Goal: Transaction & Acquisition: Purchase product/service

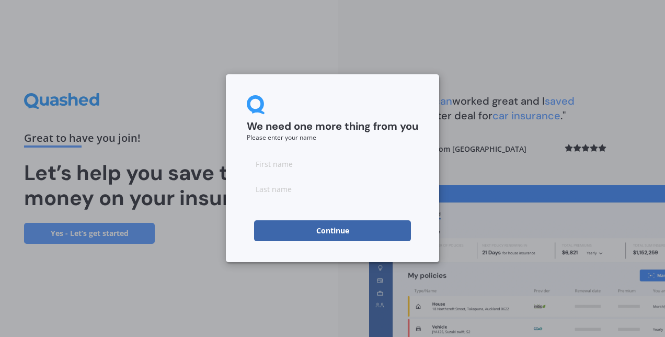
click at [332, 166] on input at bounding box center [332, 163] width 171 height 21
type input "Aaliya"
type input "Othman"
click at [293, 229] on button "Continue" at bounding box center [332, 230] width 157 height 21
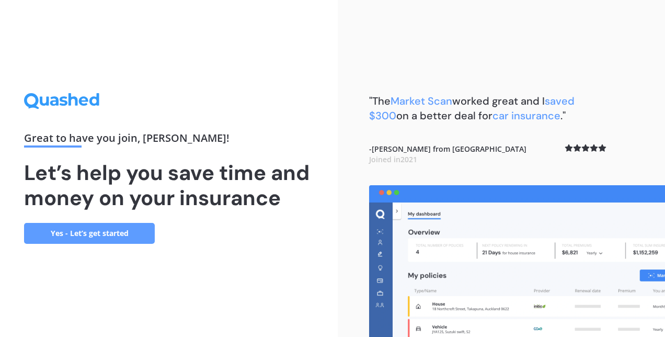
click at [105, 228] on link "Yes - Let’s get started" at bounding box center [89, 233] width 131 height 21
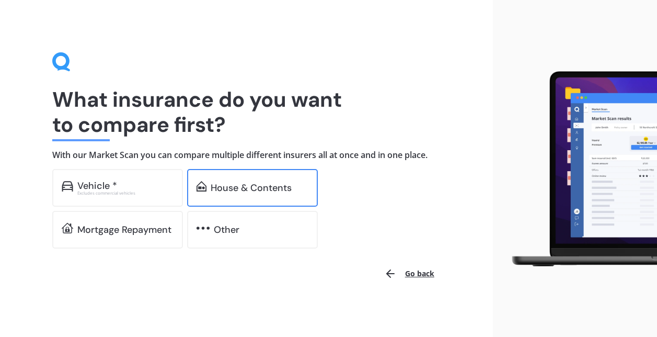
click at [228, 194] on div "House & Contents" at bounding box center [252, 188] width 131 height 38
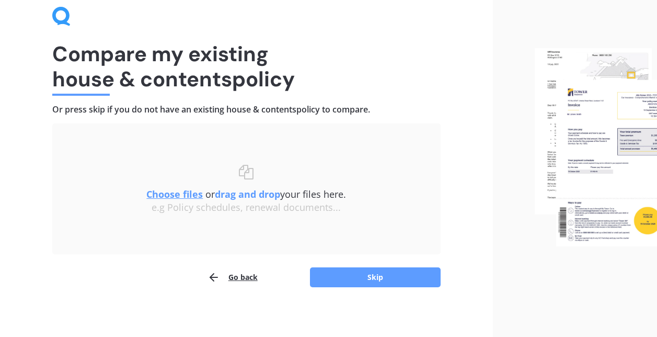
scroll to position [48, 0]
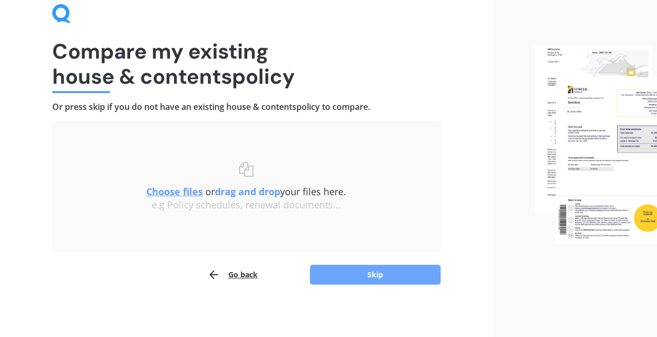
click at [356, 273] on button "Skip" at bounding box center [375, 274] width 131 height 20
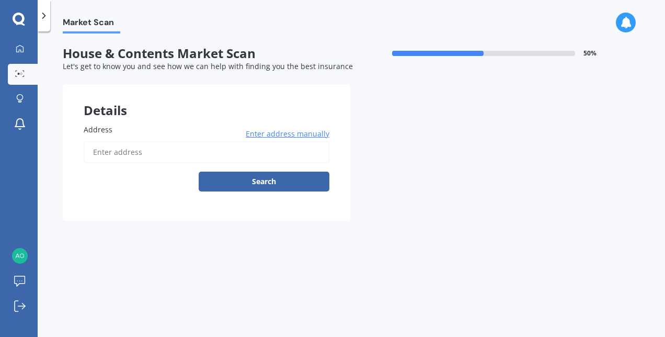
click at [149, 151] on input "Address" at bounding box center [207, 152] width 246 height 22
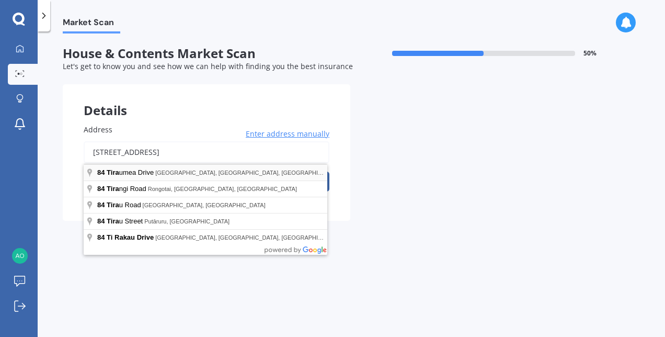
type input "[STREET_ADDRESS] 2010"
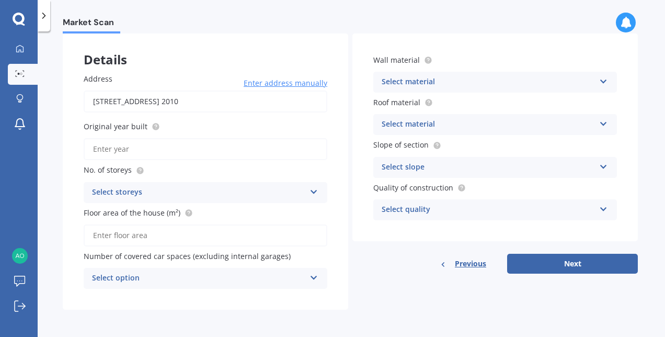
scroll to position [51, 0]
click at [173, 143] on input "Original year built" at bounding box center [206, 149] width 244 height 22
type input "1963"
click at [144, 189] on div "Select storeys" at bounding box center [198, 192] width 213 height 13
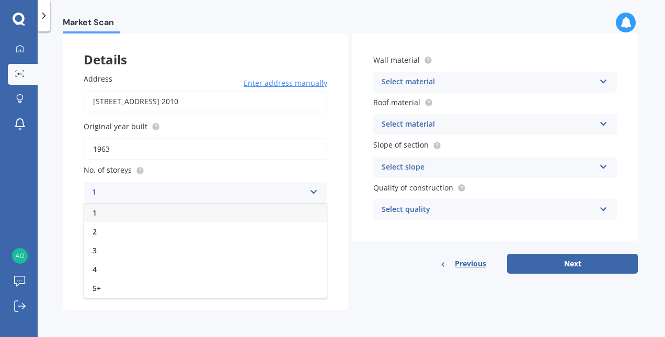
click at [126, 209] on div "1" at bounding box center [205, 212] width 242 height 19
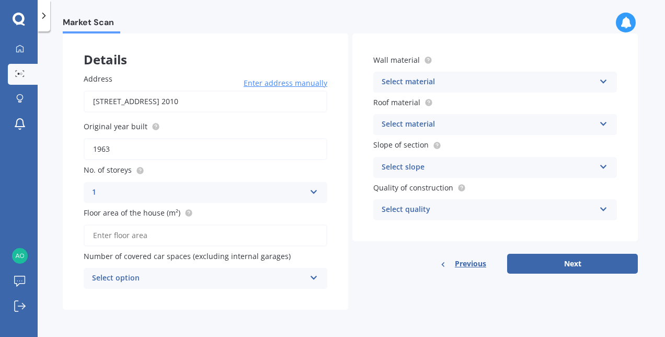
click at [113, 233] on input "Floor area of the house (m²)" at bounding box center [206, 235] width 244 height 22
type input "105"
click at [193, 275] on div "Select option" at bounding box center [198, 278] width 213 height 13
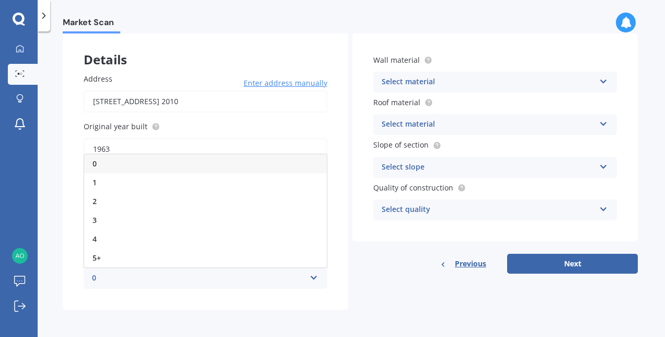
click at [111, 167] on div "0" at bounding box center [205, 163] width 242 height 19
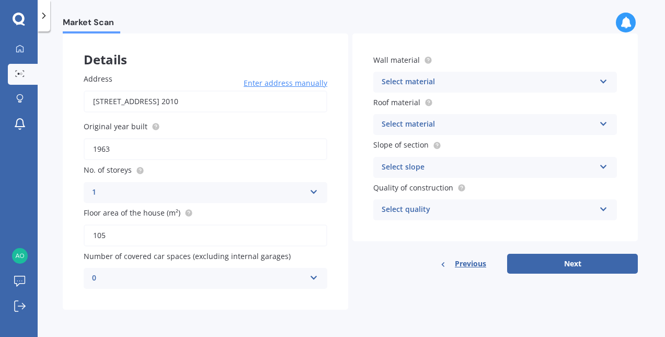
click at [470, 84] on div "Select material" at bounding box center [487, 82] width 213 height 13
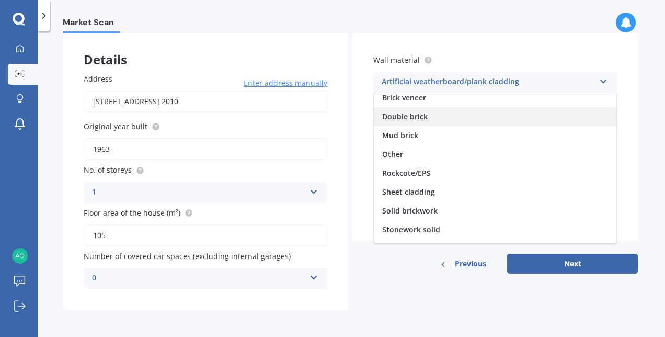
scroll to position [95, 0]
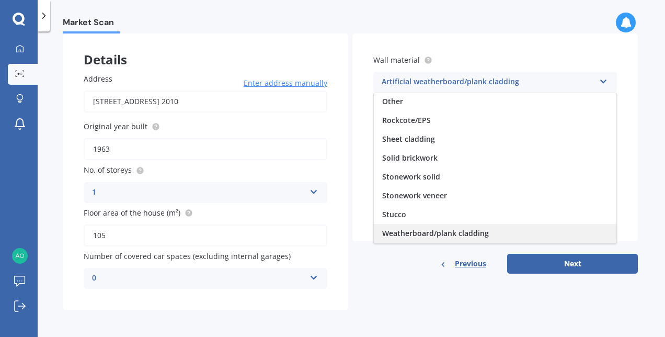
click at [439, 229] on span "Weatherboard/plank cladding" at bounding box center [435, 233] width 107 height 10
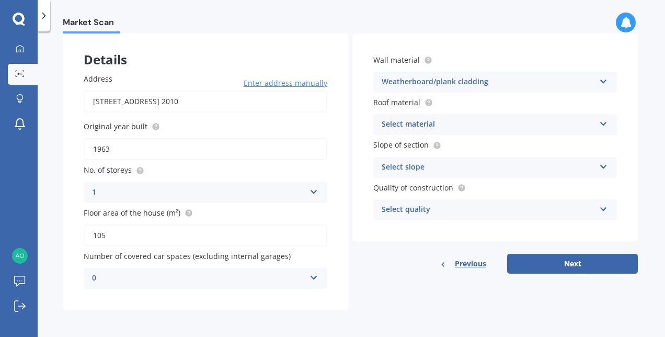
click at [408, 122] on div "Select material" at bounding box center [487, 124] width 213 height 13
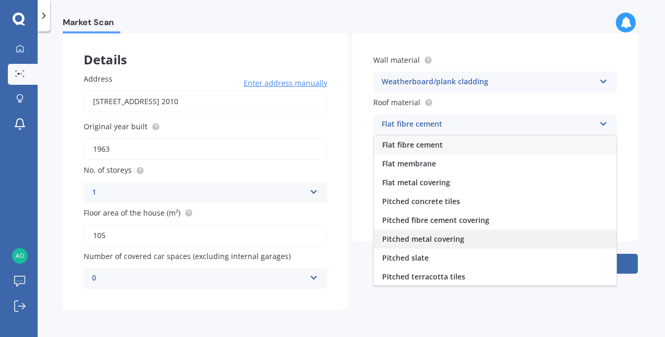
click at [434, 235] on span "Pitched metal covering" at bounding box center [423, 239] width 82 height 10
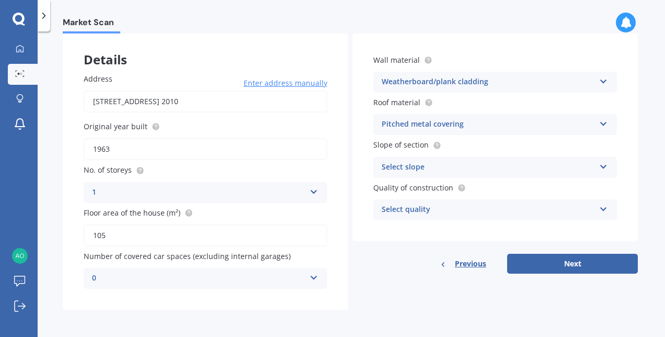
click at [403, 166] on div "Select slope" at bounding box center [487, 167] width 213 height 13
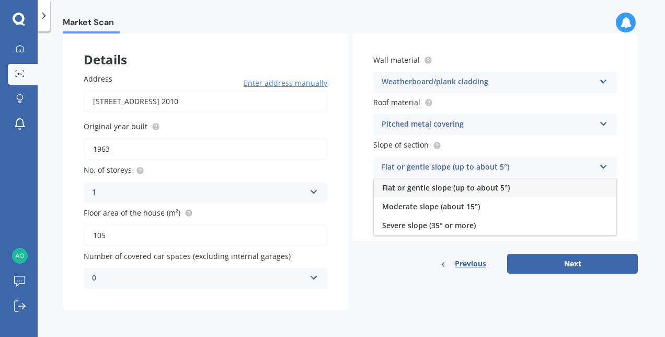
click at [425, 190] on span "Flat or gentle slope (up to about 5°)" at bounding box center [446, 187] width 128 height 10
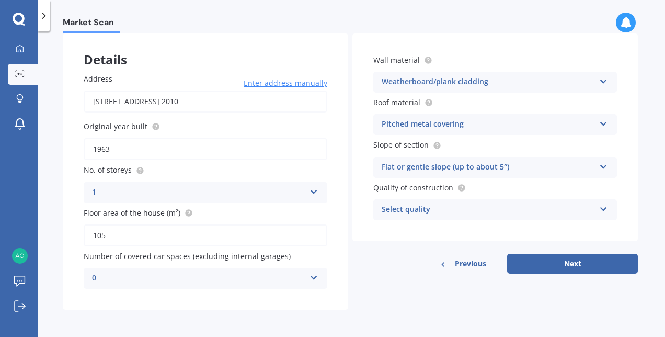
click at [404, 210] on div "Select quality" at bounding box center [487, 209] width 213 height 13
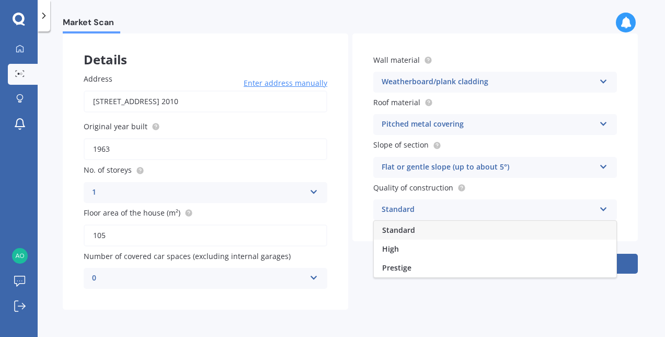
click at [395, 237] on div "Standard" at bounding box center [495, 230] width 242 height 19
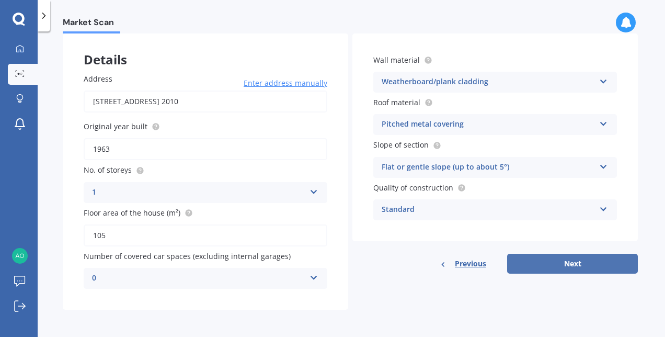
click at [588, 263] on button "Next" at bounding box center [572, 263] width 131 height 20
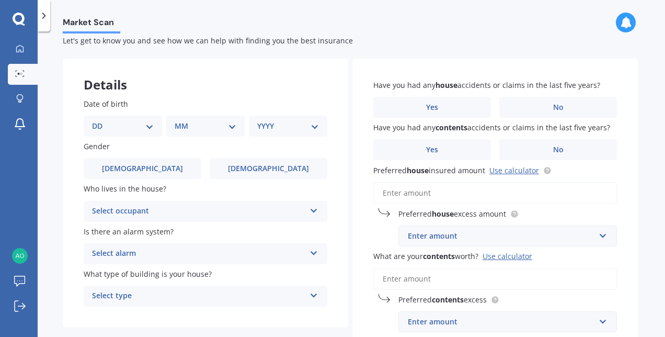
scroll to position [0, 0]
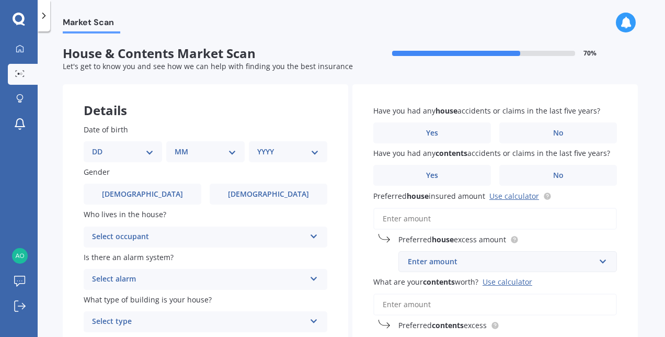
click at [148, 153] on select "DD 01 02 03 04 05 06 07 08 09 10 11 12 13 14 15 16 17 18 19 20 21 22 23 24 25 2…" at bounding box center [123, 151] width 62 height 11
select select "21"
click at [100, 146] on select "DD 01 02 03 04 05 06 07 08 09 10 11 12 13 14 15 16 17 18 19 20 21 22 23 24 25 2…" at bounding box center [123, 151] width 62 height 11
click at [206, 153] on select "MM 01 02 03 04 05 06 07 08 09 10 11 12" at bounding box center [207, 151] width 57 height 11
select select "04"
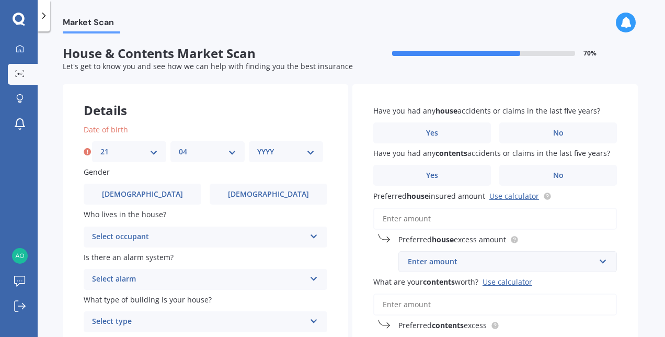
click at [179, 146] on select "MM 01 02 03 04 05 06 07 08 09 10 11 12" at bounding box center [207, 151] width 57 height 11
click at [283, 146] on select "YYYY 2009 2008 2007 2006 2005 2004 2003 2002 2001 2000 1999 1998 1997 1996 1995…" at bounding box center [285, 151] width 57 height 11
select select "1999"
click at [257, 146] on select "YYYY 2009 2008 2007 2006 2005 2004 2003 2002 2001 2000 1999 1998 1997 1996 1995…" at bounding box center [285, 151] width 57 height 11
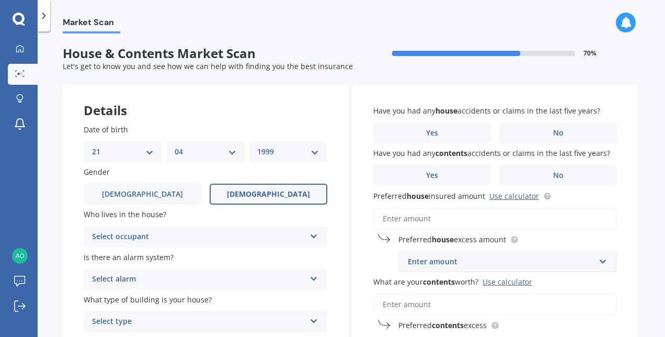
click at [241, 196] on label "[DEMOGRAPHIC_DATA]" at bounding box center [269, 193] width 118 height 21
click at [0, 0] on input "[DEMOGRAPHIC_DATA]" at bounding box center [0, 0] width 0 height 0
click at [183, 238] on div "Select occupant" at bounding box center [198, 236] width 213 height 13
click at [148, 256] on div "Owner" at bounding box center [205, 257] width 242 height 19
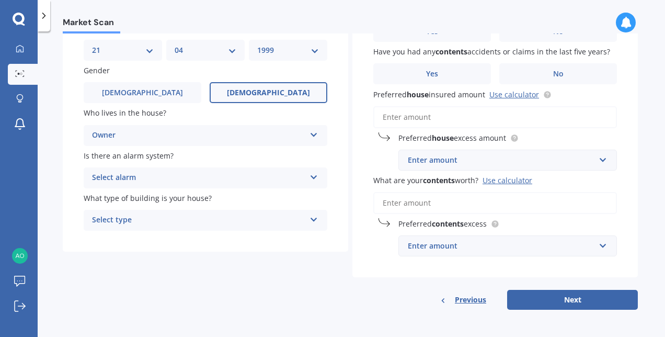
click at [116, 177] on div "Select alarm" at bounding box center [198, 177] width 213 height 13
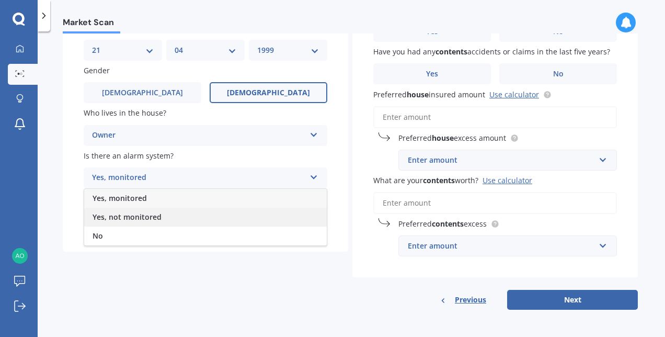
click at [125, 222] on div "Yes, not monitored" at bounding box center [205, 216] width 242 height 19
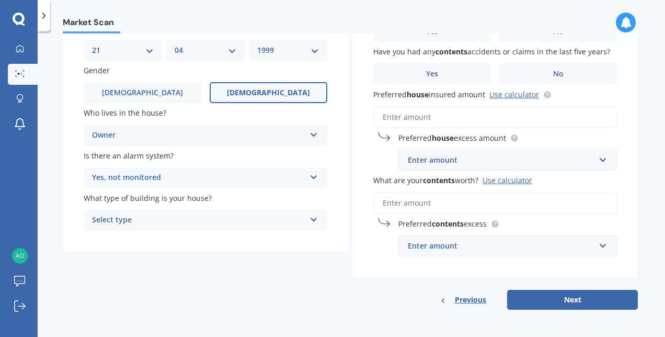
click at [146, 219] on div "Select type" at bounding box center [198, 220] width 213 height 13
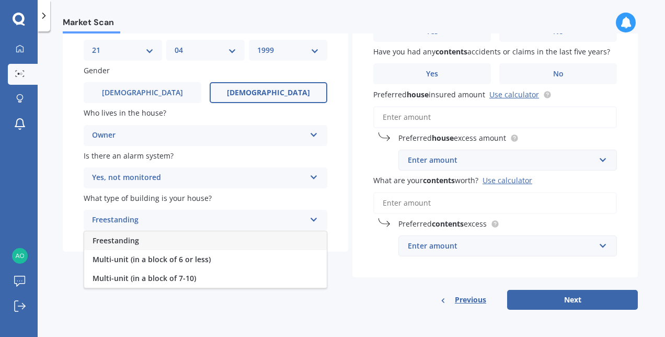
click at [159, 235] on div "Freestanding" at bounding box center [205, 240] width 242 height 19
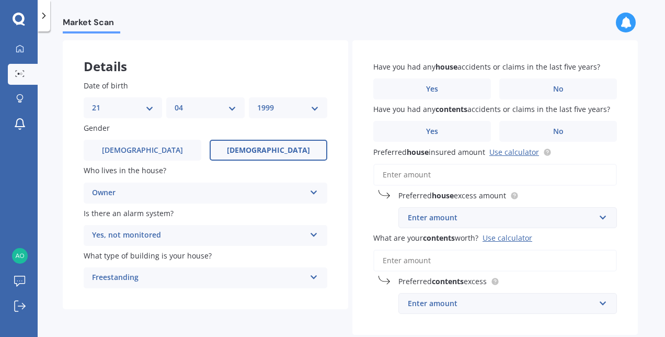
scroll to position [44, 0]
click at [536, 87] on label "No" at bounding box center [558, 88] width 118 height 21
click at [0, 0] on input "No" at bounding box center [0, 0] width 0 height 0
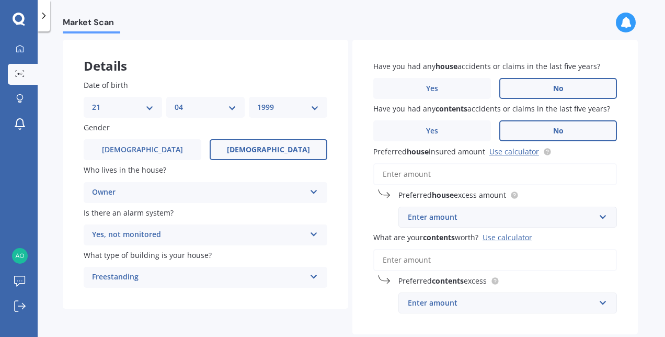
click at [538, 125] on label "No" at bounding box center [558, 130] width 118 height 21
click at [0, 0] on input "No" at bounding box center [0, 0] width 0 height 0
click at [485, 178] on input "Preferred house insured amount Use calculator" at bounding box center [495, 174] width 244 height 22
click at [518, 152] on link "Use calculator" at bounding box center [514, 151] width 50 height 10
click at [408, 170] on input "Preferred house insured amount Use calculator" at bounding box center [495, 174] width 244 height 22
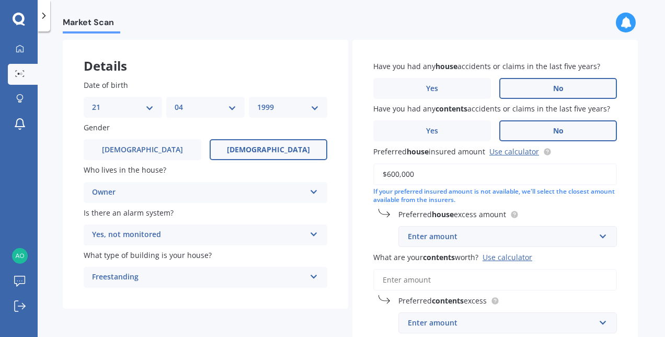
type input "$600,000"
click at [577, 236] on div "Enter amount" at bounding box center [501, 235] width 187 height 11
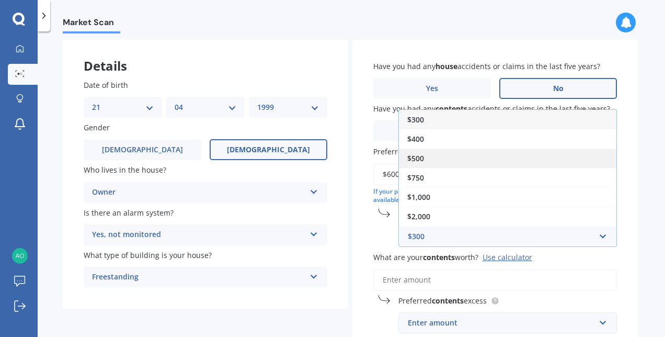
click at [443, 158] on div "$500" at bounding box center [507, 157] width 217 height 19
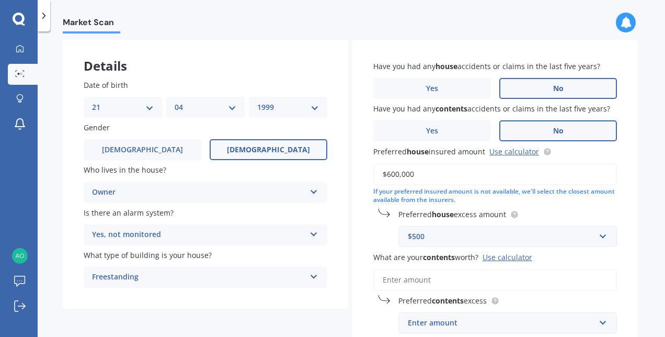
scroll to position [123, 0]
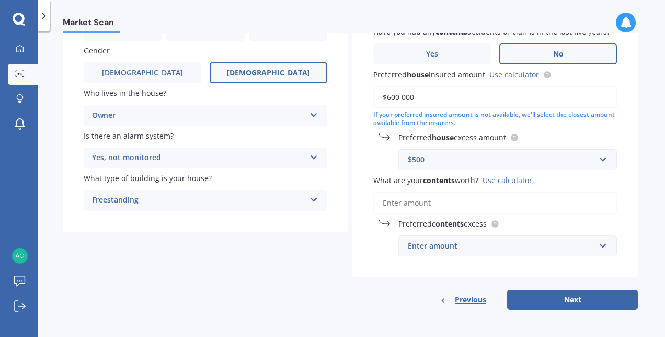
click at [412, 201] on input "What are your contents worth? Use calculator" at bounding box center [495, 203] width 244 height 22
click at [510, 180] on div "Use calculator" at bounding box center [507, 180] width 50 height 10
click at [510, 192] on input "What are your contents worth? Use calculator" at bounding box center [495, 203] width 244 height 22
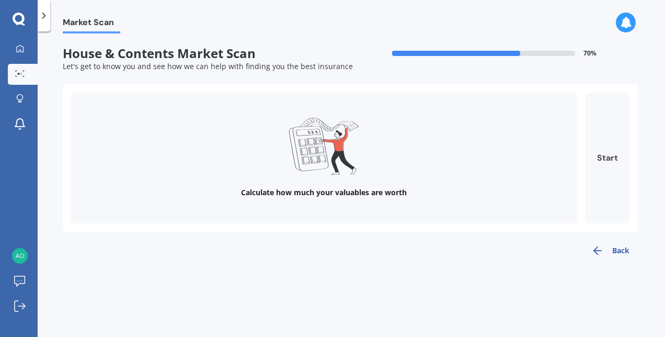
click at [600, 165] on button "Start" at bounding box center [607, 157] width 44 height 131
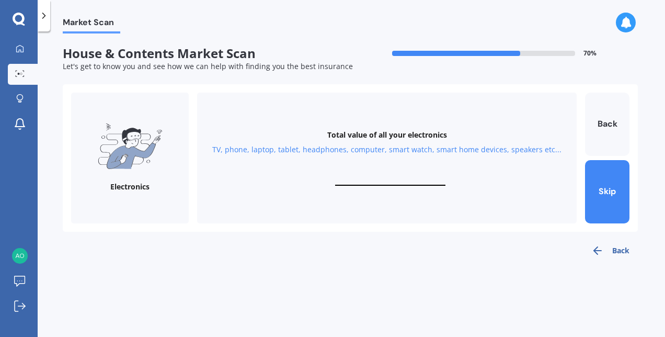
click at [415, 180] on input "text" at bounding box center [390, 181] width 110 height 10
click at [601, 135] on button "Back" at bounding box center [607, 123] width 44 height 63
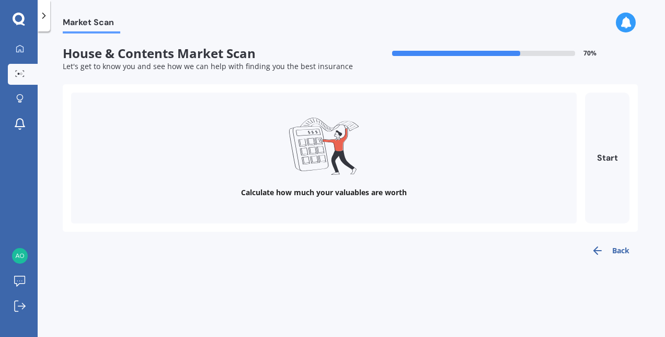
click at [603, 241] on button "Back" at bounding box center [610, 250] width 55 height 21
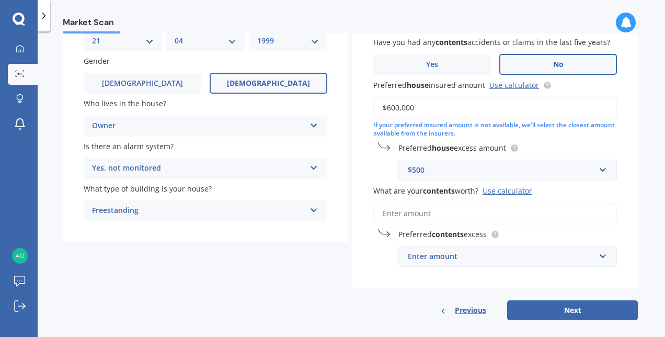
scroll to position [111, 0]
click at [431, 212] on input "What are your contents worth? Use calculator" at bounding box center [495, 213] width 244 height 22
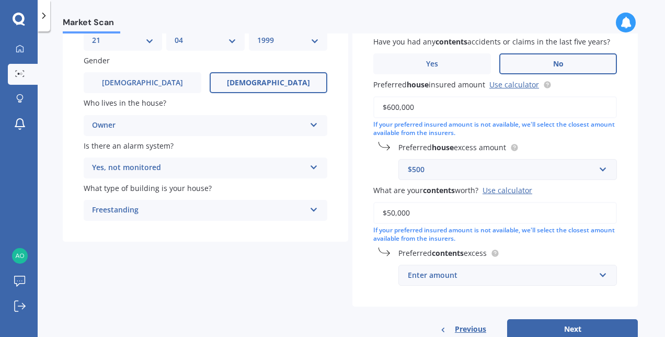
type input "$50,000"
click at [433, 270] on input "text" at bounding box center [503, 275] width 209 height 20
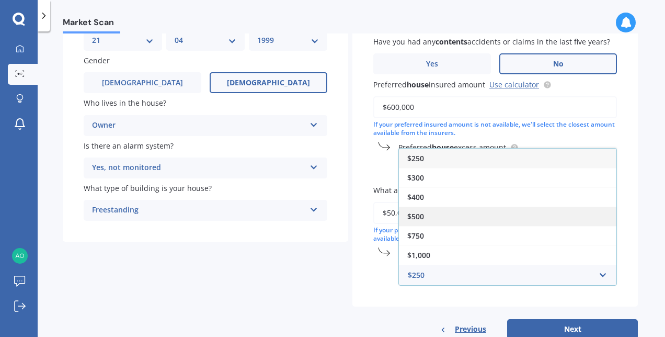
click at [422, 221] on span "$500" at bounding box center [415, 216] width 17 height 10
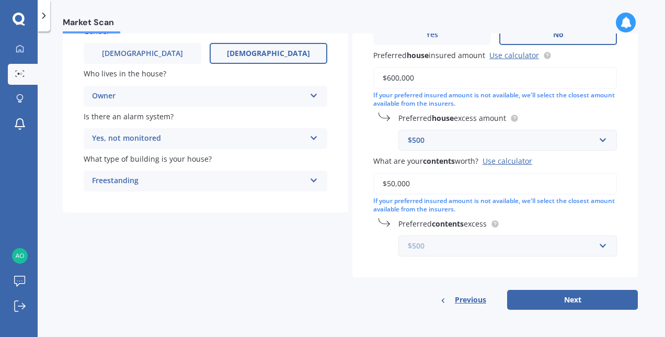
scroll to position [142, 0]
click at [548, 292] on button "Next" at bounding box center [572, 300] width 131 height 20
select select "21"
select select "04"
select select "1999"
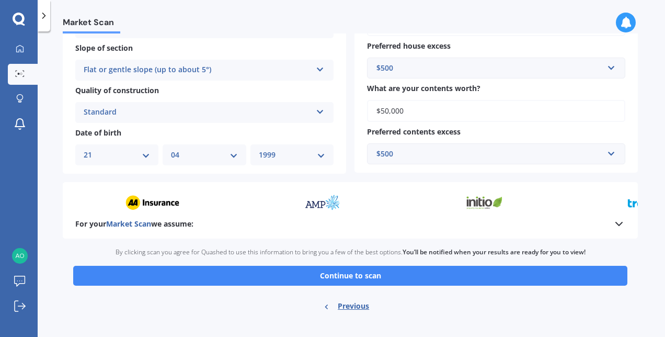
scroll to position [351, 0]
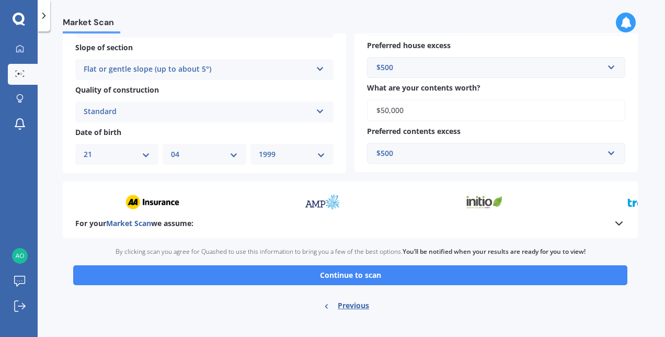
drag, startPoint x: 250, startPoint y: 279, endPoint x: 253, endPoint y: 242, distance: 37.2
click at [253, 242] on div "Ready to go By clicking scan you agree for Quashed to use this information to b…" at bounding box center [350, 280] width 575 height 84
click at [612, 226] on icon at bounding box center [618, 223] width 13 height 13
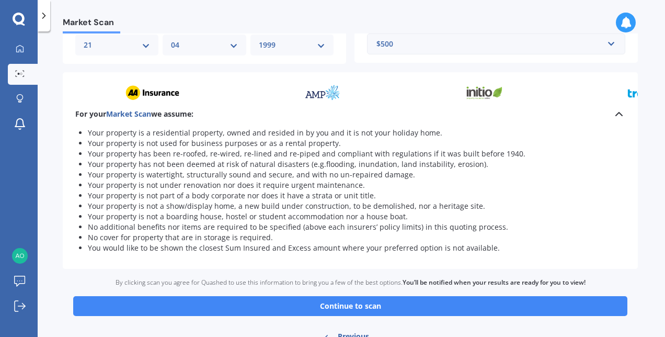
scroll to position [465, 0]
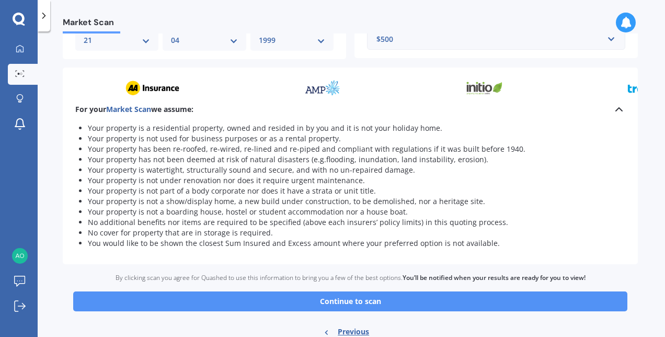
click at [278, 302] on button "Continue to scan" at bounding box center [350, 301] width 554 height 20
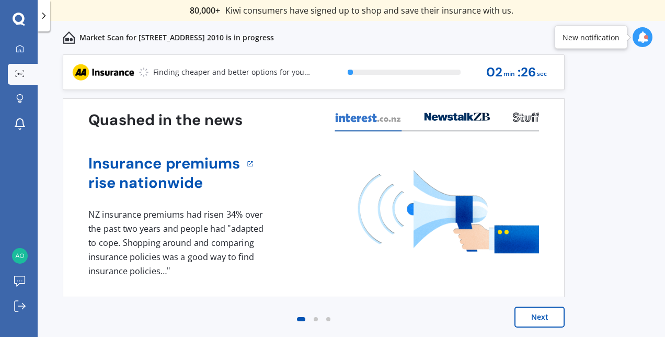
scroll to position [1, 0]
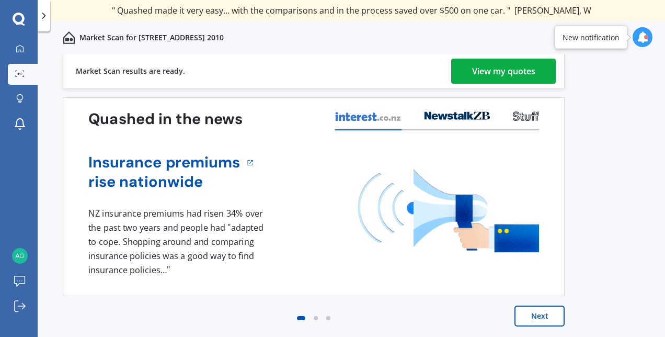
click at [519, 73] on div "View my quotes" at bounding box center [503, 71] width 63 height 25
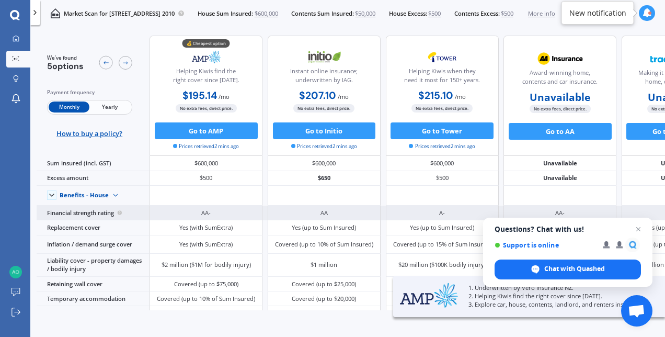
click at [368, 206] on div "AA" at bounding box center [324, 212] width 113 height 15
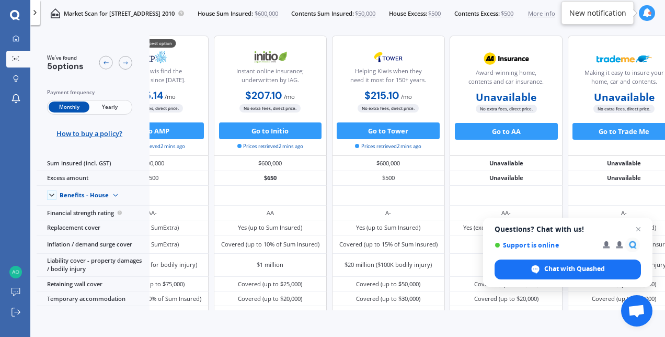
scroll to position [0, 92]
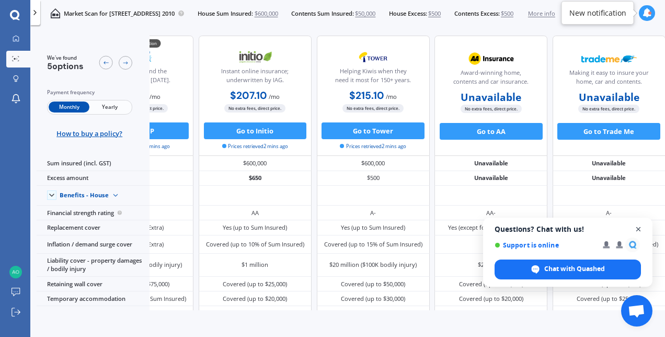
click at [636, 226] on span "Close chat" at bounding box center [638, 229] width 13 height 13
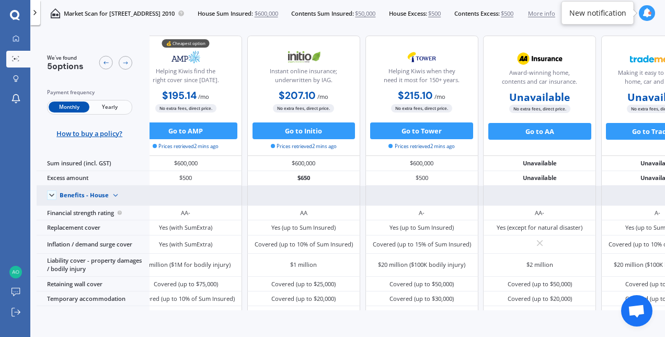
scroll to position [0, 0]
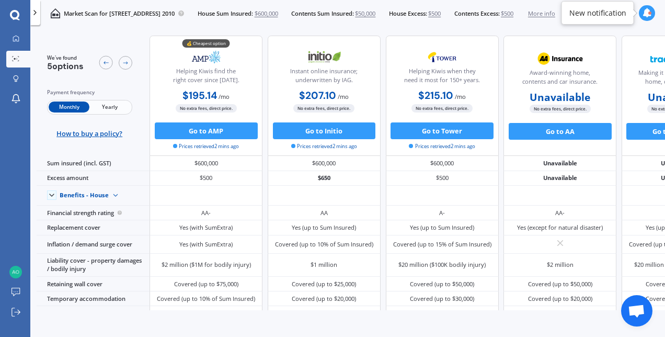
click at [115, 105] on span "Yearly" at bounding box center [109, 106] width 41 height 11
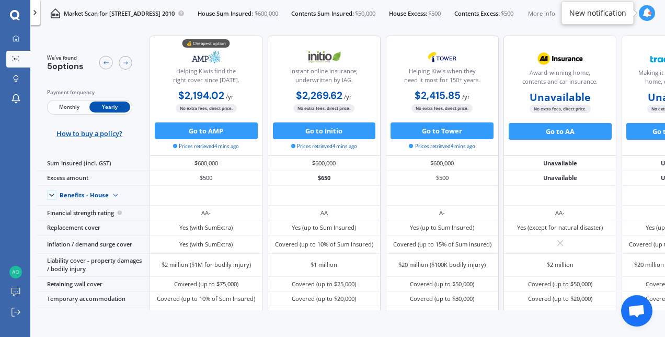
click at [80, 102] on span "Monthly" at bounding box center [69, 106] width 41 height 11
